Goal: Book appointment/travel/reservation

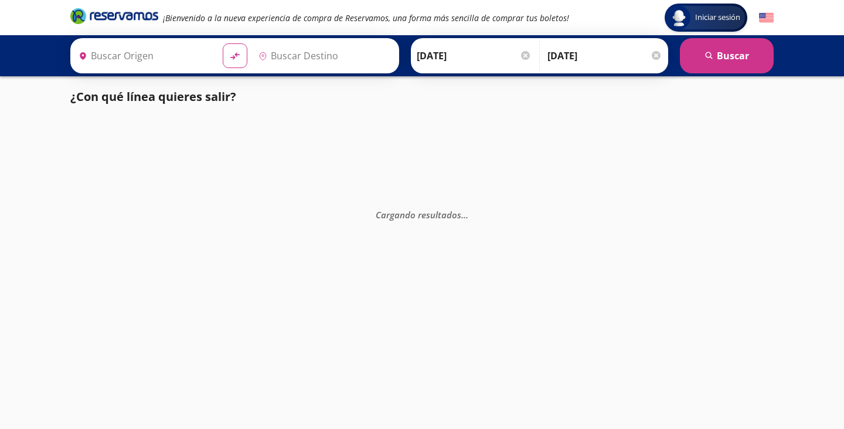
type input "Toluca, [GEOGRAPHIC_DATA]"
type input "[GEOGRAPHIC_DATA], [GEOGRAPHIC_DATA]"
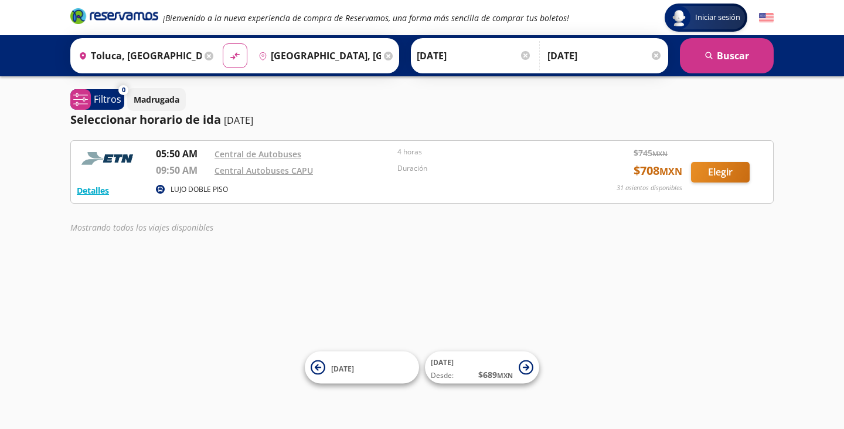
click at [442, 47] on input "[DATE]" at bounding box center [474, 55] width 115 height 29
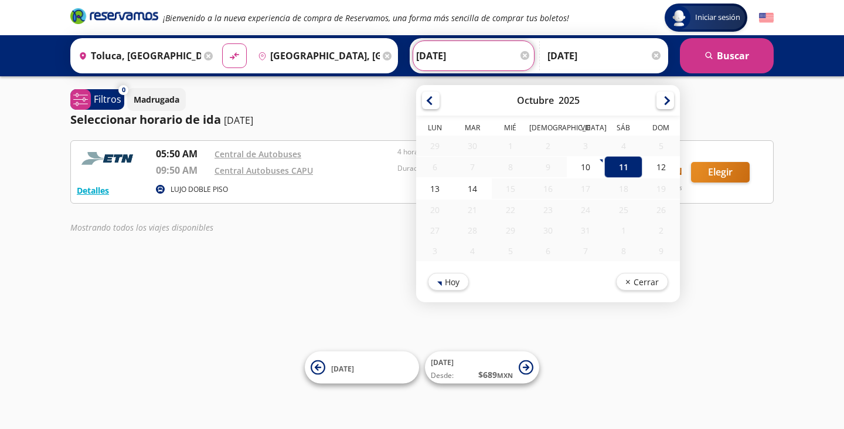
click at [335, 129] on div "0 system-uicons:filtering Filtros chevron Madrugada Seleccionar horario de ida …" at bounding box center [421, 163] width 715 height 151
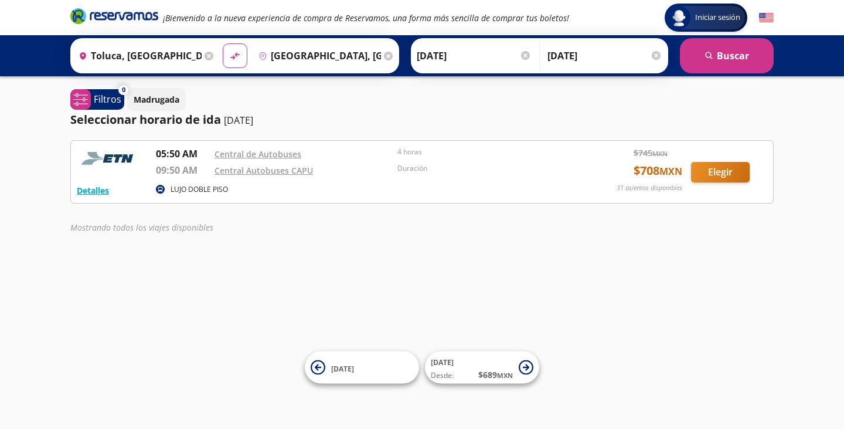
click at [332, 165] on div "Central Autobuses CAPU" at bounding box center [303, 170] width 177 height 14
click at [327, 179] on div "Central Autobuses CAPU" at bounding box center [303, 172] width 177 height 18
click at [100, 188] on button "Detalles" at bounding box center [93, 190] width 32 height 12
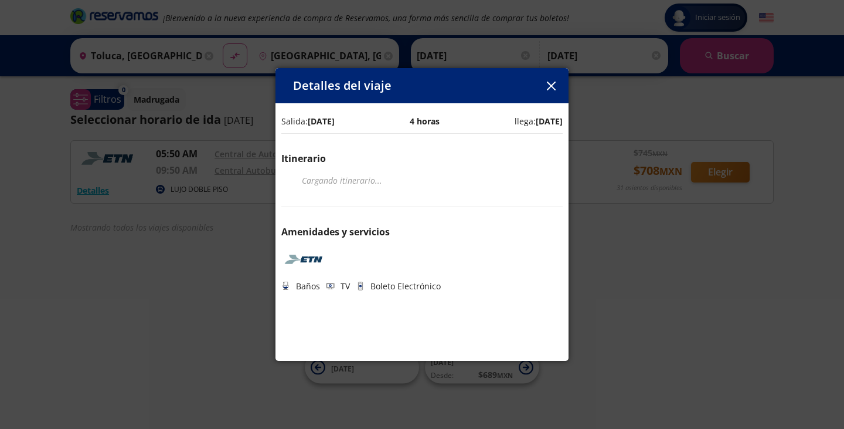
click at [169, 122] on div "Detalles del viaje Salida: [DATE] 4 horas llega: [DATE] Itinerario Cargando iti…" at bounding box center [422, 214] width 844 height 429
